Goal: Contribute content: Contribute content

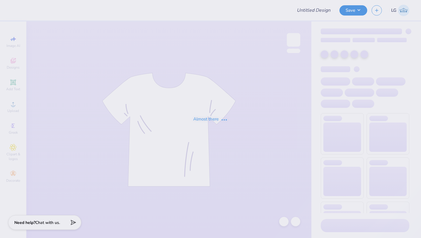
type input "LAE"
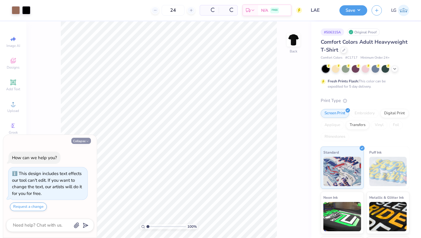
click at [77, 140] on button "Collapse" at bounding box center [81, 141] width 20 height 6
type textarea "x"
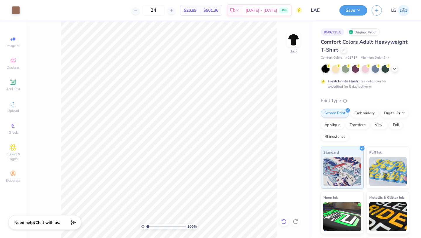
click at [285, 220] on icon at bounding box center [284, 221] width 6 height 6
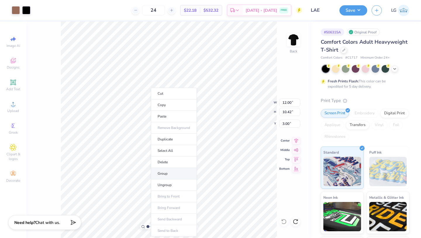
click at [169, 174] on li "Group" at bounding box center [174, 173] width 46 height 11
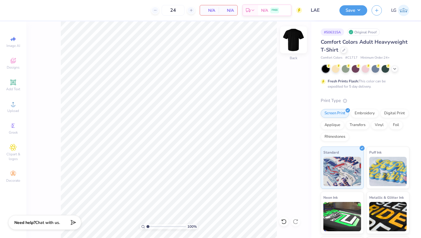
click at [293, 35] on img at bounding box center [293, 39] width 23 height 23
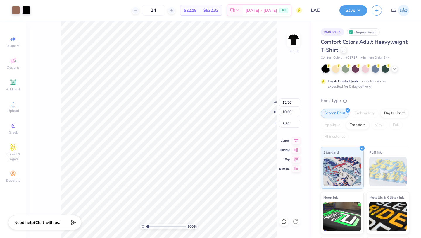
type input "3.00"
click at [295, 38] on img at bounding box center [294, 40] width 12 height 12
click at [13, 104] on circle at bounding box center [12, 105] width 3 height 3
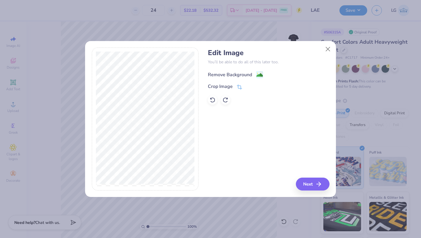
click at [226, 77] on div "Remove Background" at bounding box center [230, 74] width 44 height 7
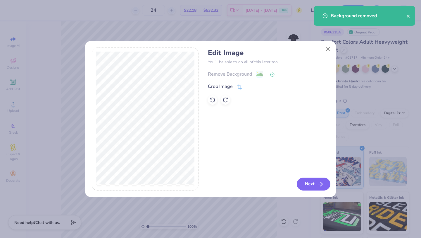
click at [307, 177] on button "Next" at bounding box center [314, 183] width 34 height 13
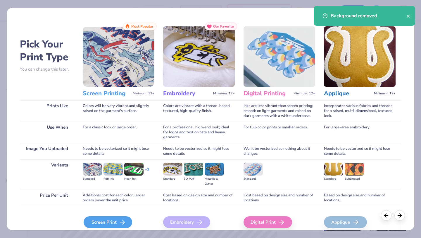
click at [119, 220] on icon at bounding box center [122, 221] width 7 height 7
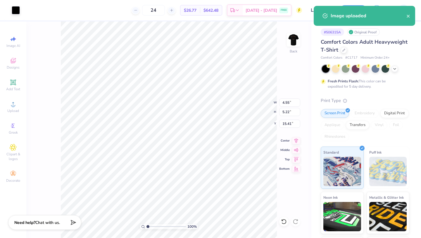
type input "4.55"
type input "5.22"
type input "15.41"
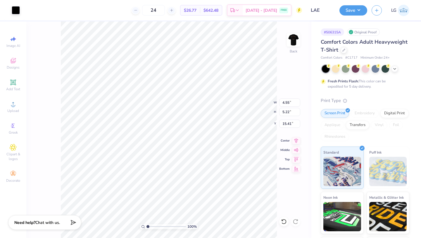
type input "2.61"
type input "3.00"
click at [293, 50] on img at bounding box center [293, 39] width 23 height 23
click at [295, 45] on img at bounding box center [294, 40] width 12 height 12
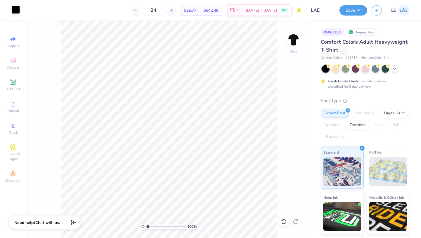
click at [294, 38] on img at bounding box center [294, 40] width 12 height 12
click at [290, 44] on img at bounding box center [293, 39] width 23 height 23
click at [18, 11] on div at bounding box center [16, 10] width 8 height 8
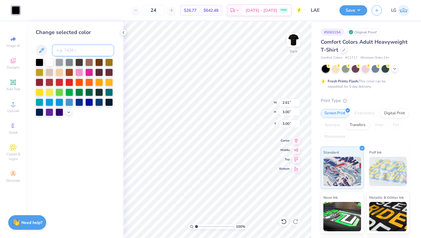
click at [71, 52] on input at bounding box center [83, 50] width 62 height 12
type input "4715"
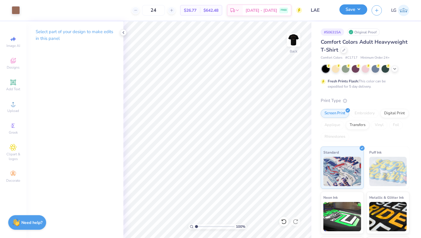
click at [354, 7] on button "Save" at bounding box center [354, 9] width 28 height 10
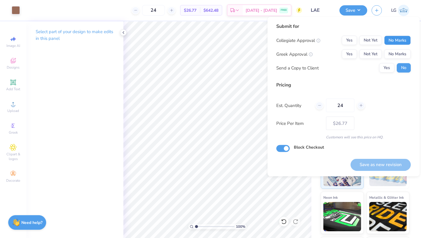
click at [401, 40] on button "No Marks" at bounding box center [398, 40] width 27 height 9
click at [396, 56] on button "No Marks" at bounding box center [398, 53] width 27 height 9
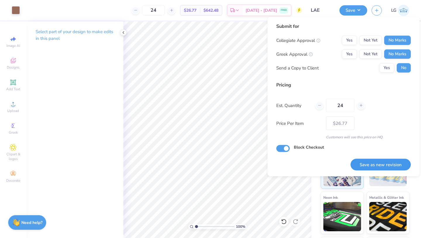
click at [373, 166] on button "Save as new revision" at bounding box center [381, 164] width 60 height 12
type input "– –"
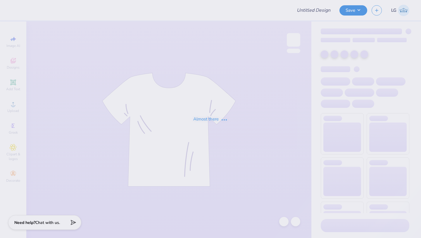
type input "LAE"
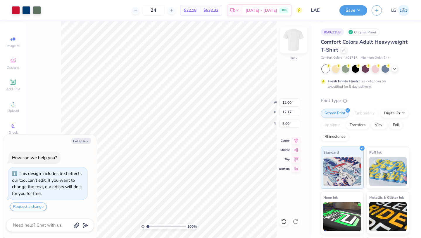
click at [295, 38] on img at bounding box center [293, 39] width 23 height 23
click at [292, 41] on img at bounding box center [293, 39] width 23 height 23
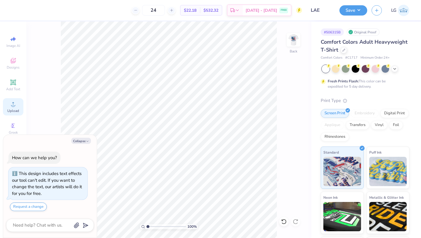
click at [13, 106] on icon at bounding box center [13, 104] width 4 height 4
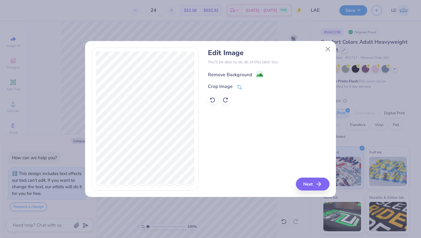
click at [226, 76] on div "Remove Background" at bounding box center [230, 74] width 44 height 7
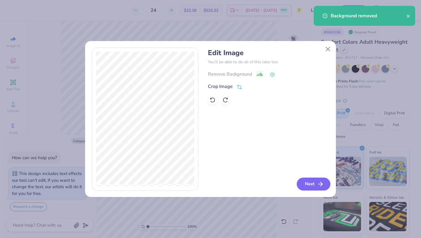
click at [311, 185] on button "Next" at bounding box center [314, 183] width 34 height 13
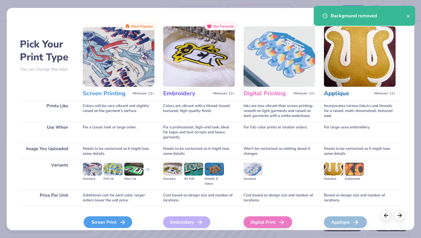
click at [122, 217] on div "Screen Print" at bounding box center [108, 222] width 49 height 12
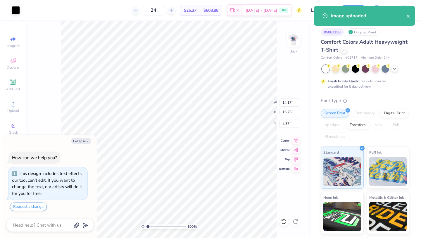
type textarea "x"
type input "5.75"
type input "6.59"
type input "14.04"
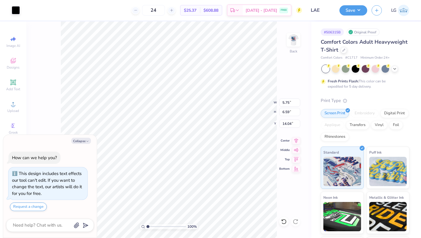
type textarea "x"
type input "2.69"
type textarea "x"
type input "3.65"
type input "4.19"
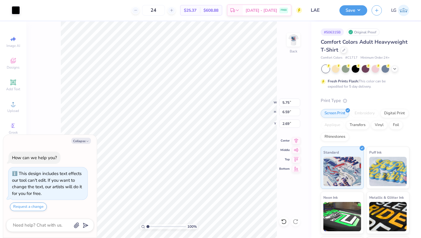
type input "5.09"
type textarea "x"
type input "2.58"
type input "2.96"
type input "6.32"
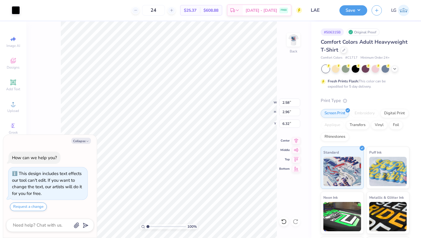
type textarea "x"
type input "3.00"
click at [14, 8] on div at bounding box center [16, 10] width 8 height 8
type textarea "x"
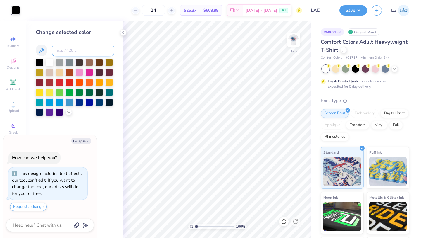
click at [72, 49] on input at bounding box center [83, 50] width 62 height 12
type input "541"
click at [346, 11] on button "Save" at bounding box center [354, 9] width 28 height 10
type textarea "x"
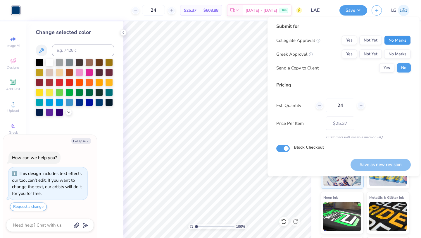
click at [393, 39] on button "No Marks" at bounding box center [398, 40] width 27 height 9
click at [394, 54] on button "No Marks" at bounding box center [398, 53] width 27 height 9
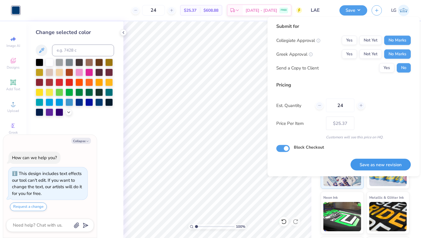
click at [371, 164] on button "Save as new revision" at bounding box center [381, 164] width 60 height 12
type input "$25.37"
type textarea "x"
type input "– –"
